Goal: Information Seeking & Learning: Compare options

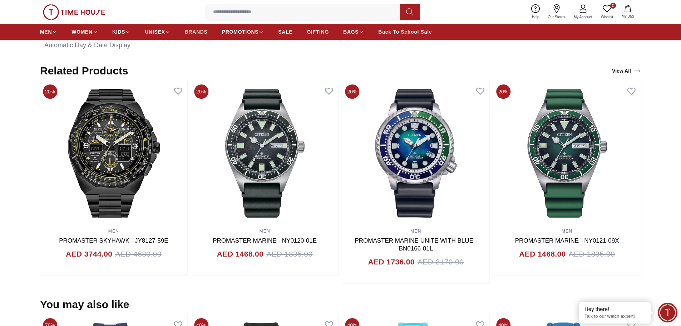
click at [206, 29] on span "BRANDS" at bounding box center [196, 31] width 23 height 7
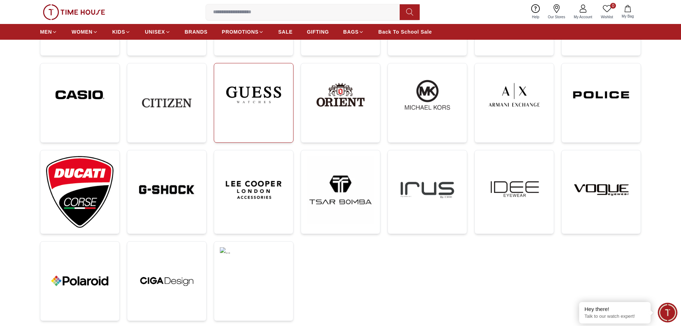
scroll to position [179, 0]
click at [174, 197] on img at bounding box center [167, 190] width 68 height 68
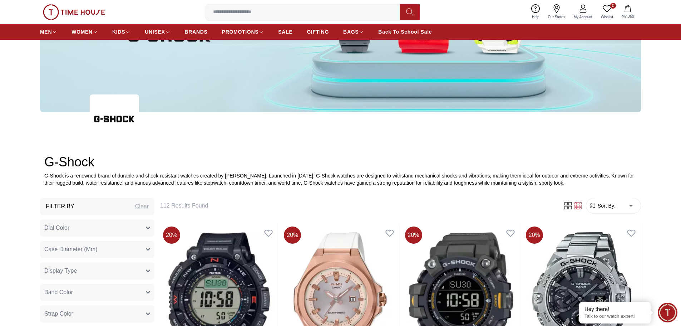
scroll to position [143, 0]
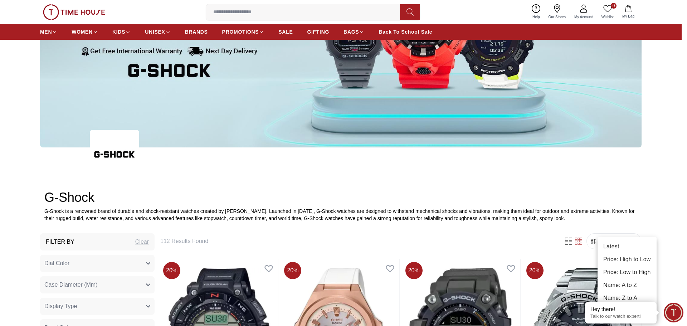
click at [619, 269] on li "Price: Low to High" at bounding box center [626, 272] width 59 height 13
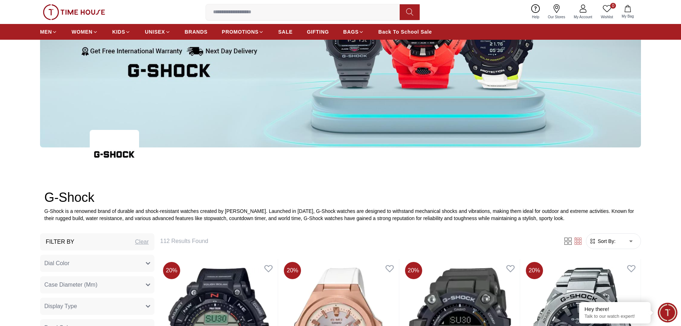
type input "*"
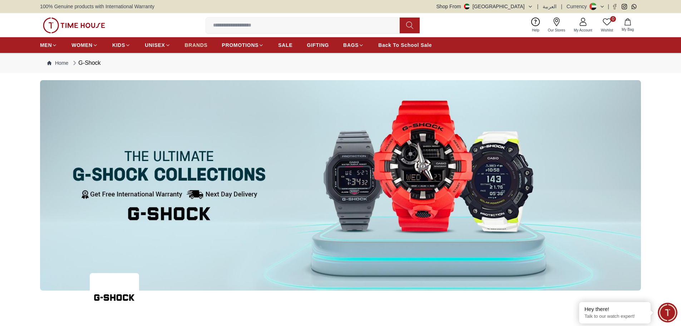
click at [191, 44] on span "BRANDS" at bounding box center [196, 44] width 23 height 7
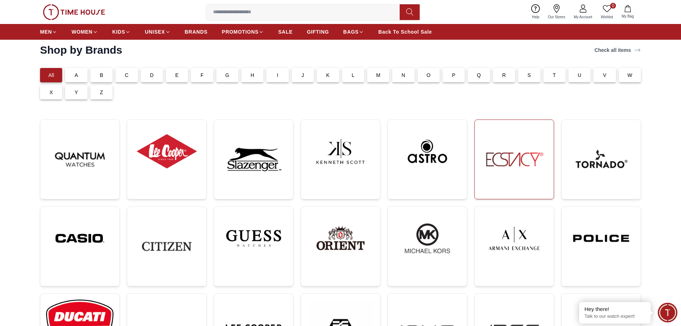
scroll to position [107, 0]
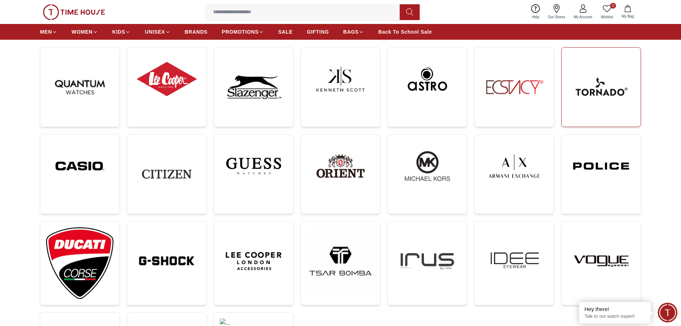
click at [597, 87] on img at bounding box center [602, 87] width 68 height 68
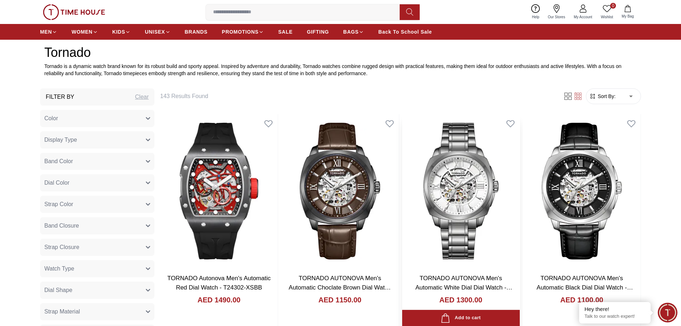
scroll to position [322, 0]
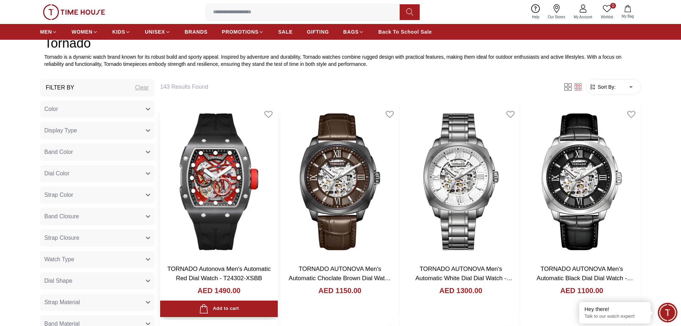
click at [205, 197] on img at bounding box center [219, 182] width 118 height 154
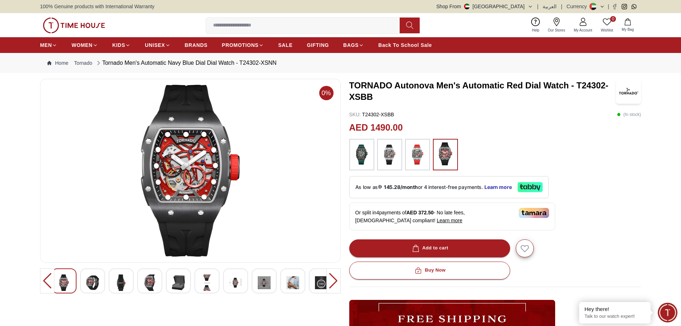
click at [395, 156] on img at bounding box center [390, 154] width 18 height 24
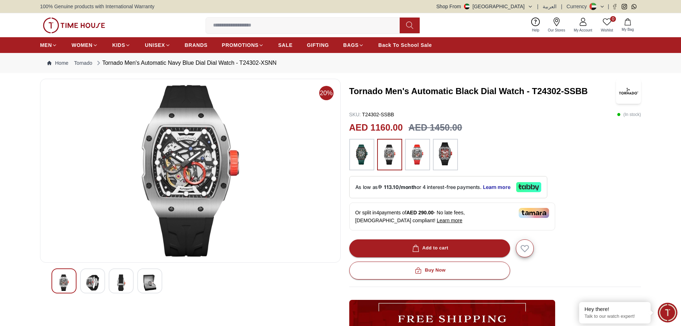
click at [93, 282] on img at bounding box center [92, 282] width 13 height 16
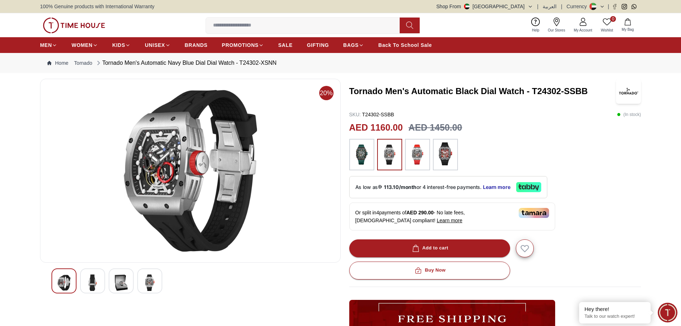
click at [97, 284] on img at bounding box center [92, 282] width 13 height 16
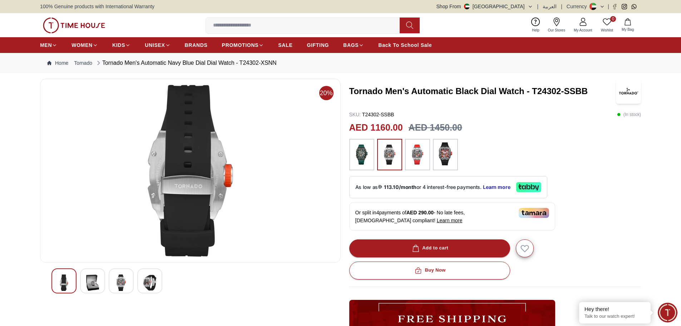
click at [126, 283] on img at bounding box center [121, 282] width 13 height 16
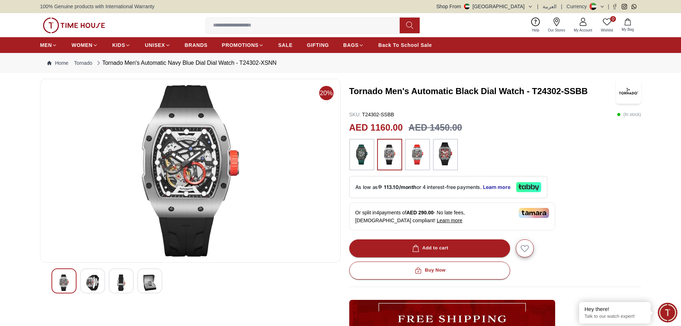
click at [146, 285] on img at bounding box center [149, 282] width 13 height 16
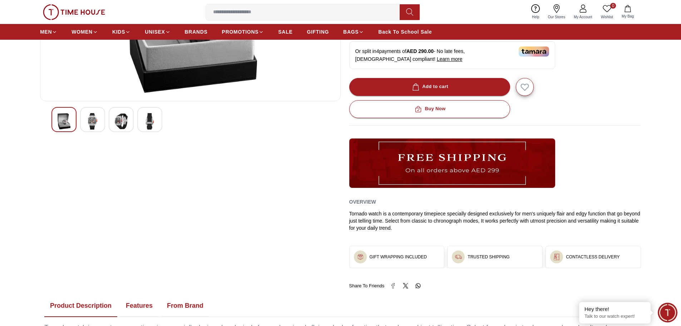
scroll to position [72, 0]
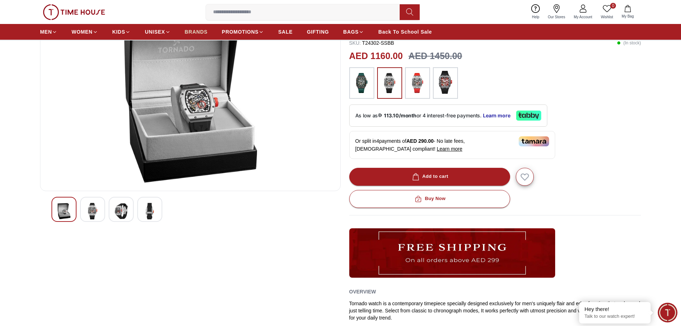
click at [190, 30] on span "BRANDS" at bounding box center [196, 31] width 23 height 7
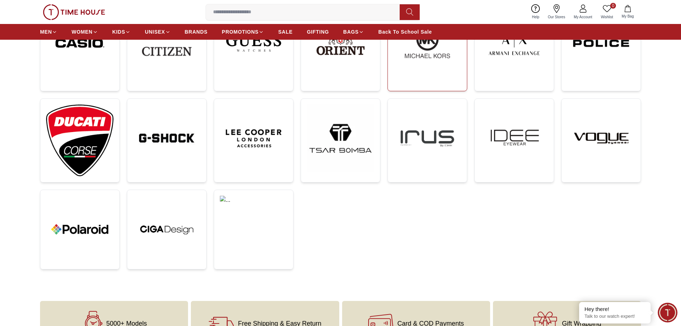
scroll to position [250, 0]
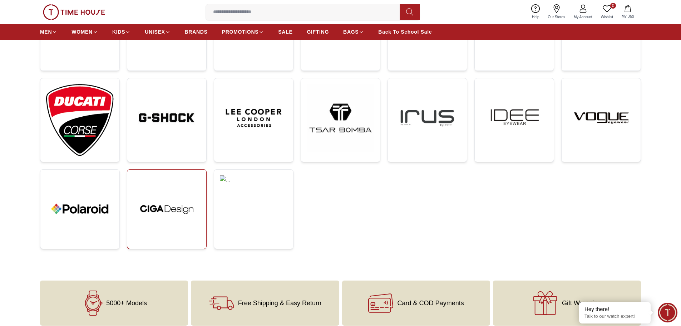
click at [169, 210] on img at bounding box center [167, 209] width 68 height 68
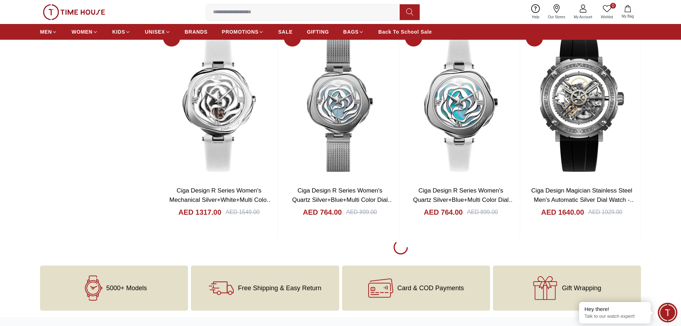
scroll to position [1339, 0]
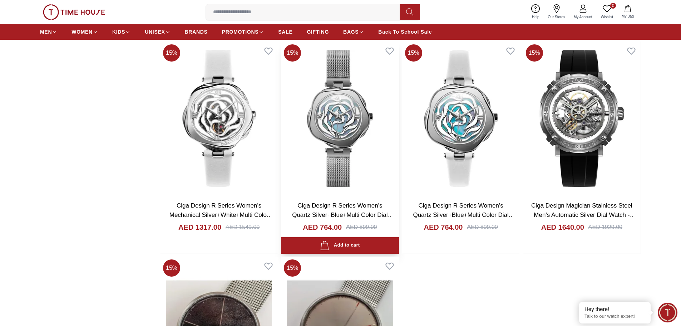
scroll to position [1536, 0]
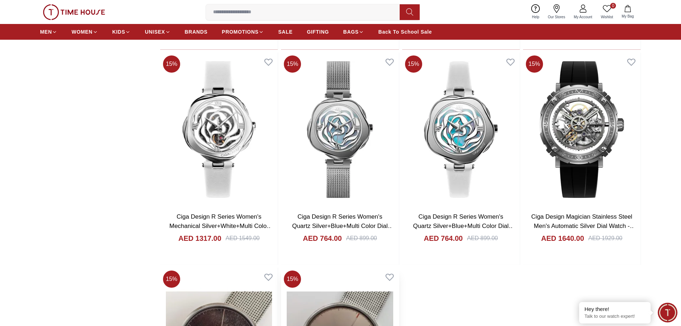
scroll to position [1321, 0]
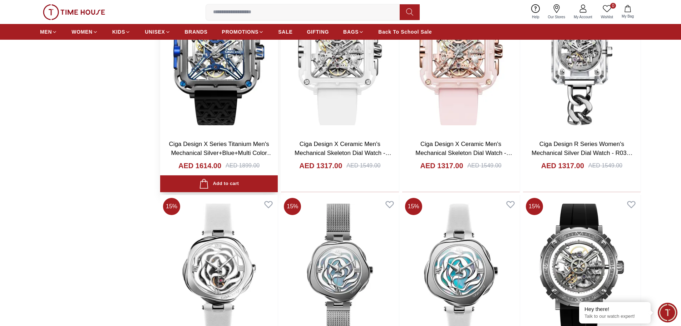
scroll to position [1123, 0]
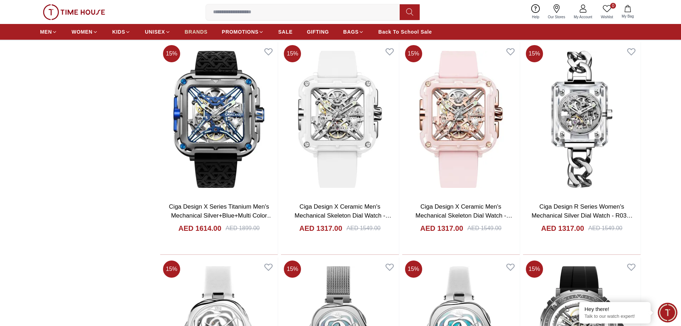
click at [190, 35] on link "BRANDS" at bounding box center [196, 31] width 23 height 13
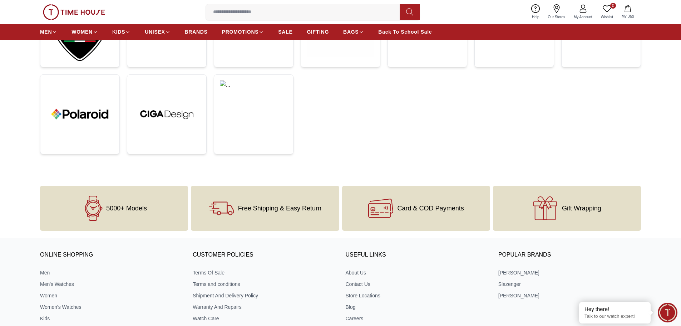
scroll to position [358, 0]
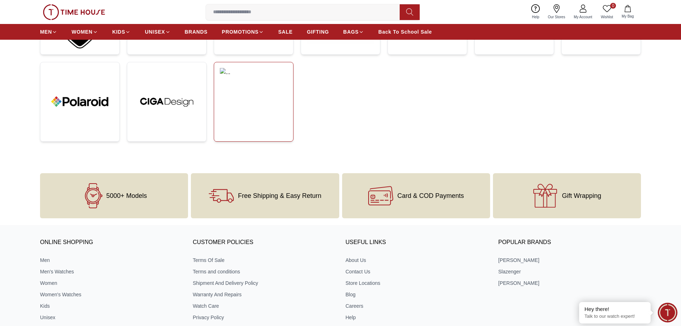
click at [267, 111] on link at bounding box center [254, 102] width 80 height 80
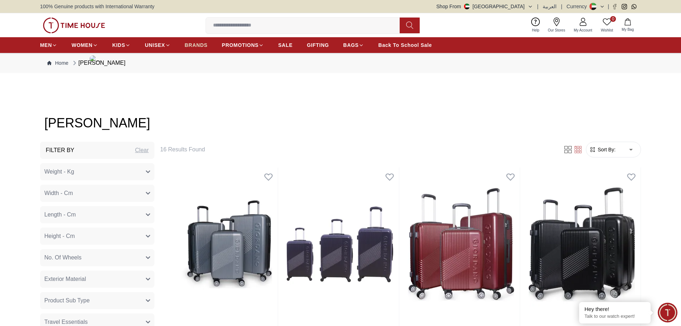
click at [192, 45] on span "BRANDS" at bounding box center [196, 44] width 23 height 7
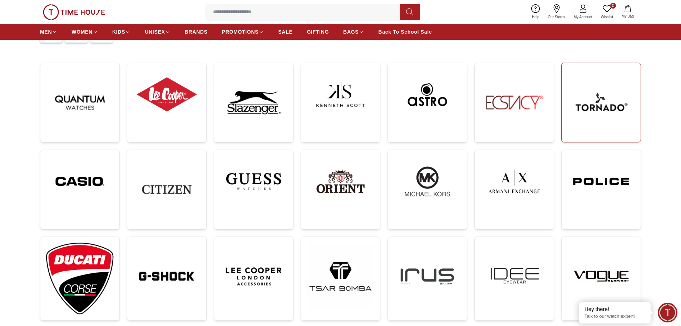
scroll to position [107, 0]
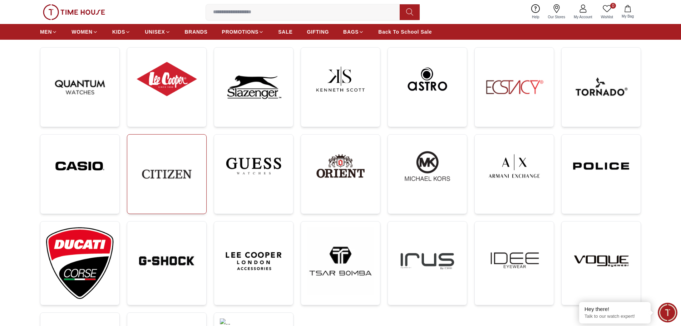
click at [174, 184] on img at bounding box center [167, 174] width 68 height 68
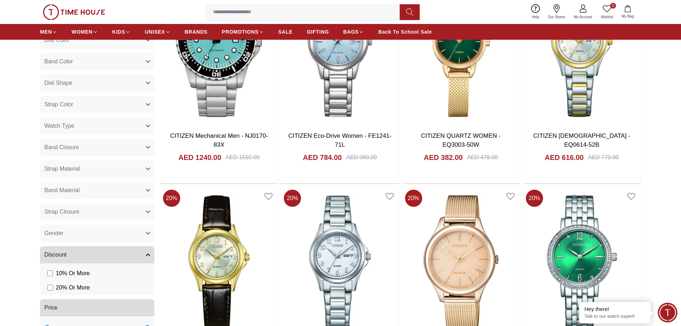
scroll to position [429, 0]
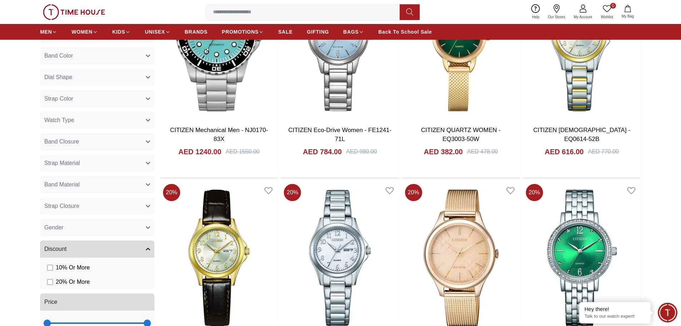
click at [142, 227] on button "Gender" at bounding box center [97, 227] width 114 height 17
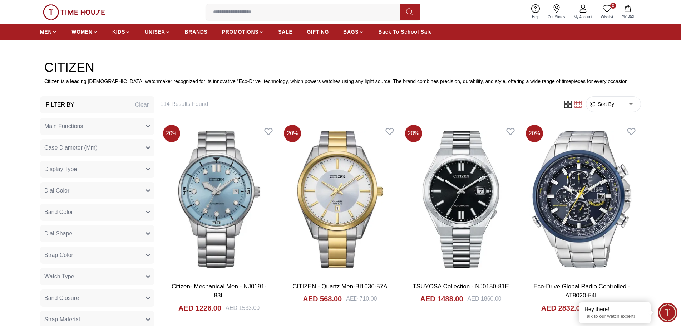
scroll to position [250, 0]
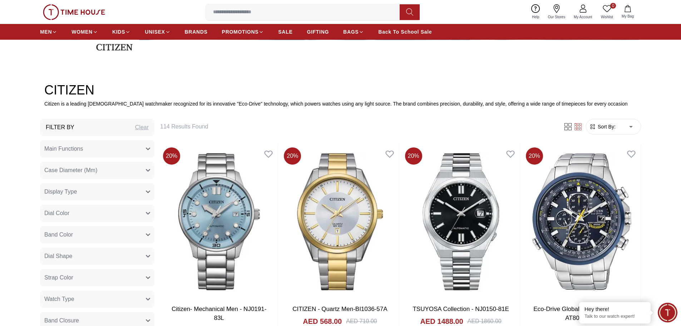
click at [148, 147] on icon "button" at bounding box center [148, 149] width 4 height 4
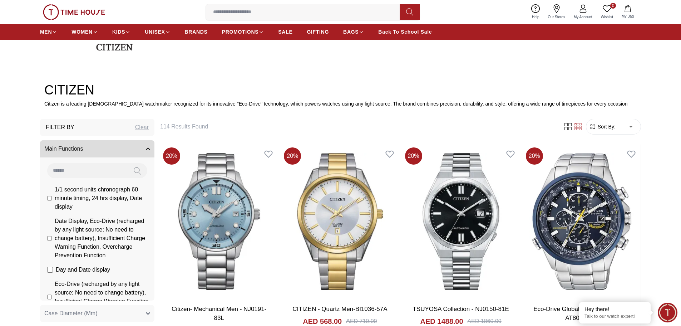
click at [148, 147] on icon "button" at bounding box center [148, 149] width 4 height 4
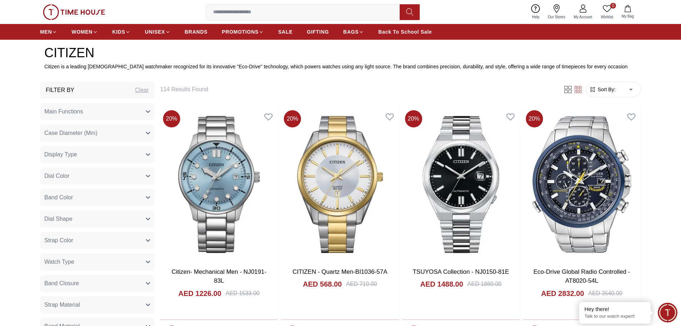
scroll to position [286, 0]
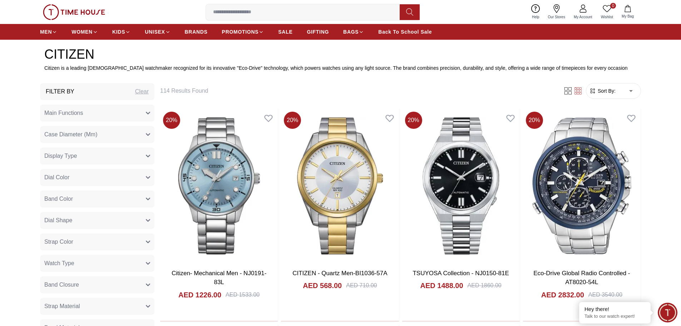
click at [143, 262] on button "Watch Type" at bounding box center [97, 263] width 114 height 17
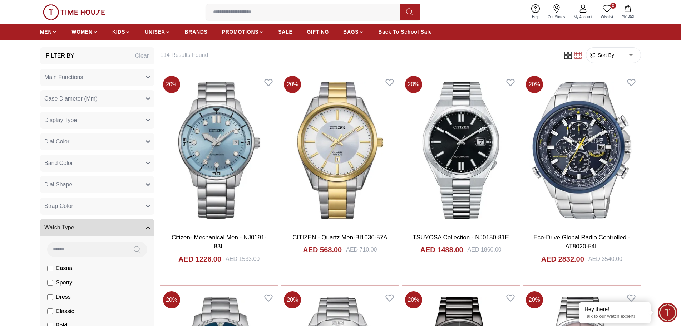
click at [146, 230] on button "Watch Type" at bounding box center [97, 227] width 114 height 17
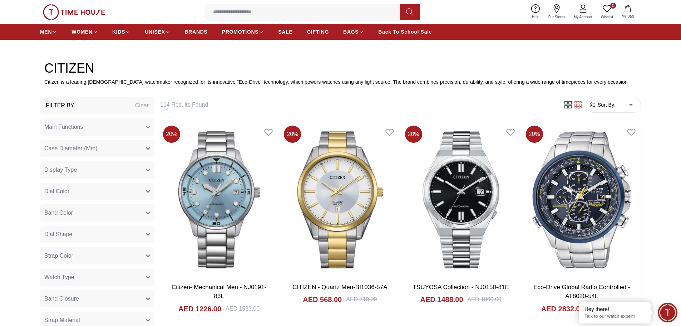
scroll to position [179, 0]
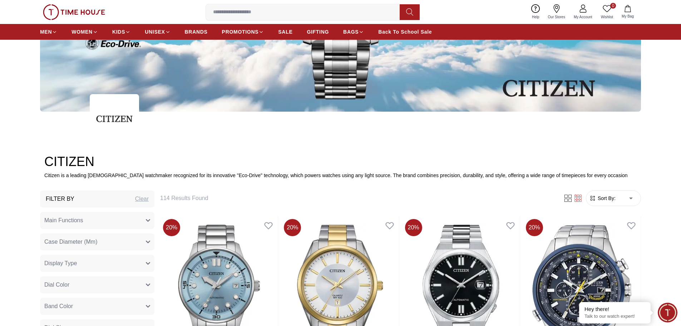
click at [145, 215] on button "Main Functions" at bounding box center [97, 220] width 114 height 17
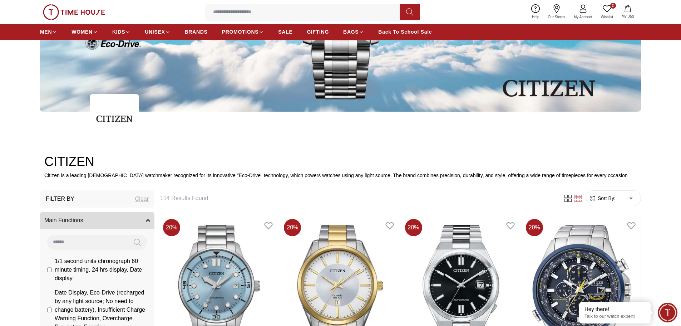
click at [146, 218] on button "Main Functions" at bounding box center [97, 220] width 114 height 17
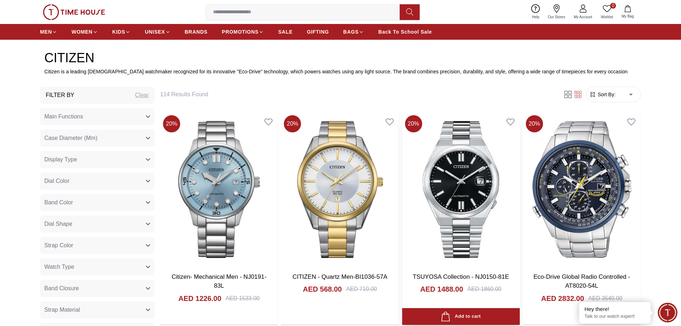
scroll to position [322, 0]
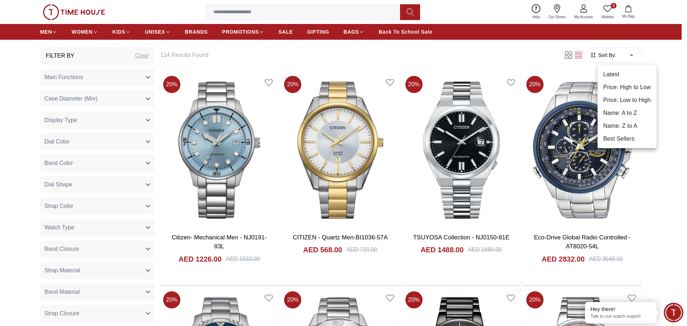
click at [629, 98] on li "Price: Low to High" at bounding box center [626, 100] width 59 height 13
type input "*"
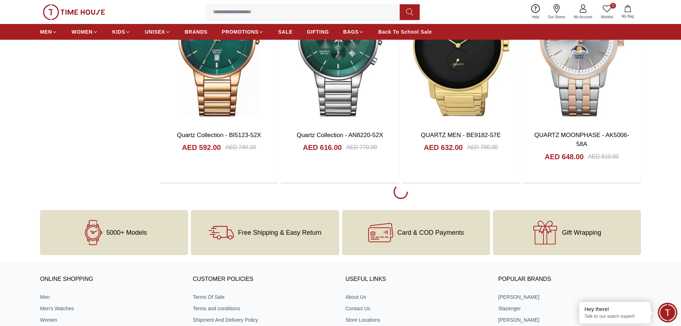
scroll to position [1359, 0]
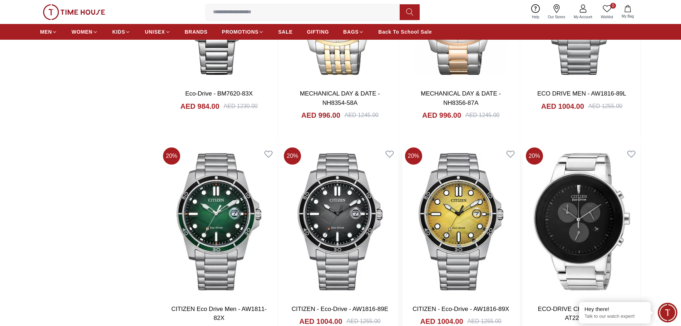
scroll to position [2826, 0]
